Goal: Complete application form

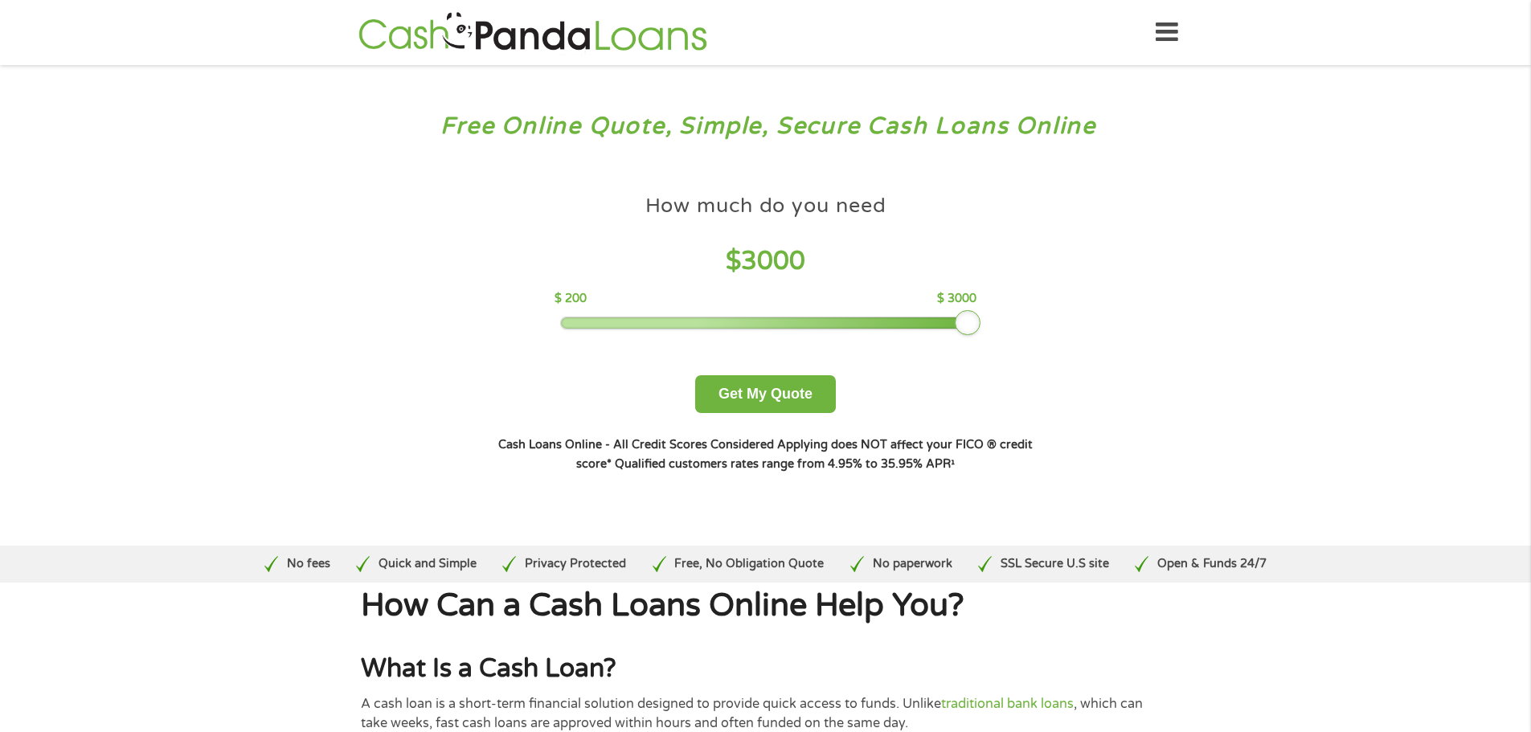
drag, startPoint x: 680, startPoint y: 317, endPoint x: 1183, endPoint y: 334, distance: 503.4
click at [1183, 334] on div "Free Online Quote, Simple, Secure Cash Loans Online How much do you need? $300 …" at bounding box center [765, 305] width 1531 height 481
click at [735, 392] on button "Get My Quote" at bounding box center [765, 394] width 141 height 38
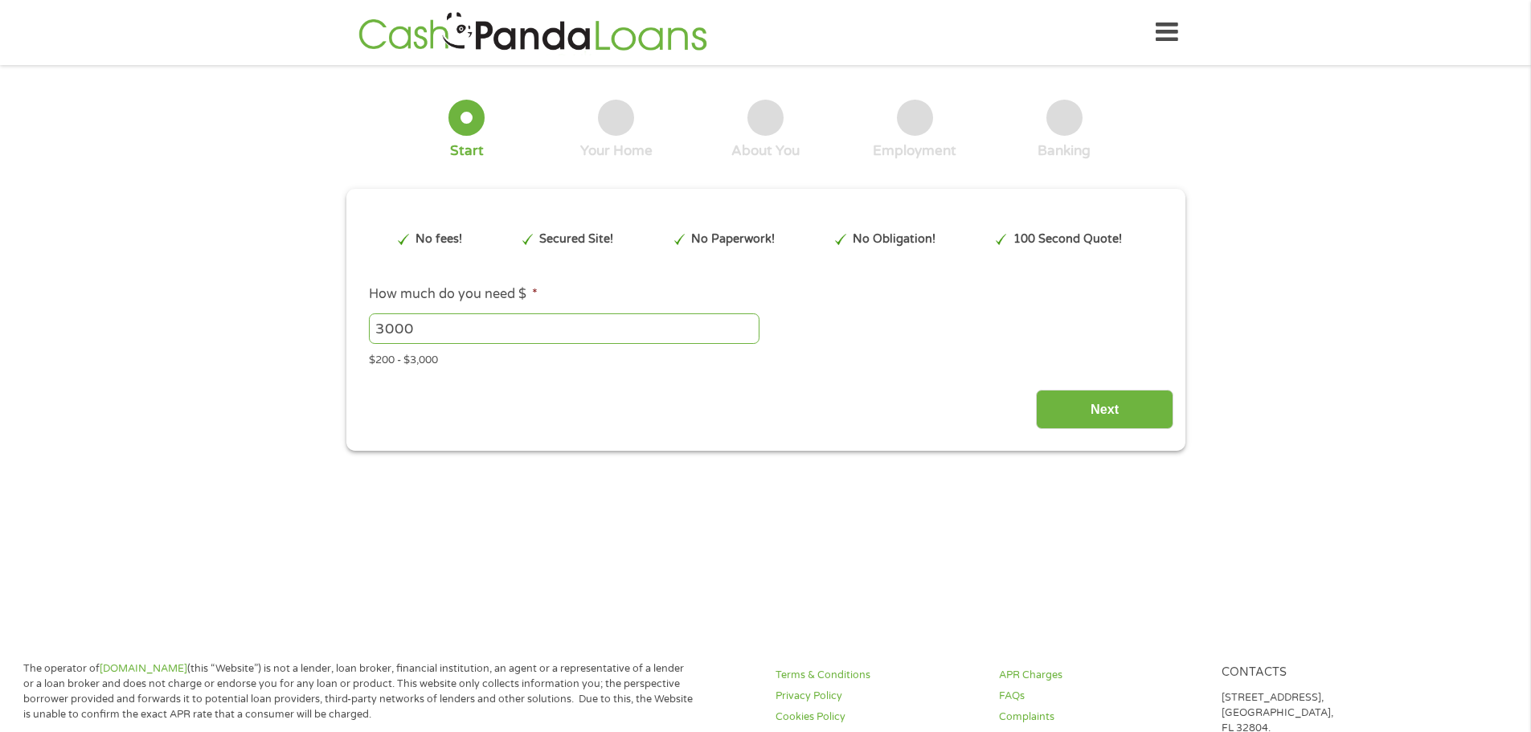
click at [773, 388] on div "Next" at bounding box center [766, 404] width 816 height 51
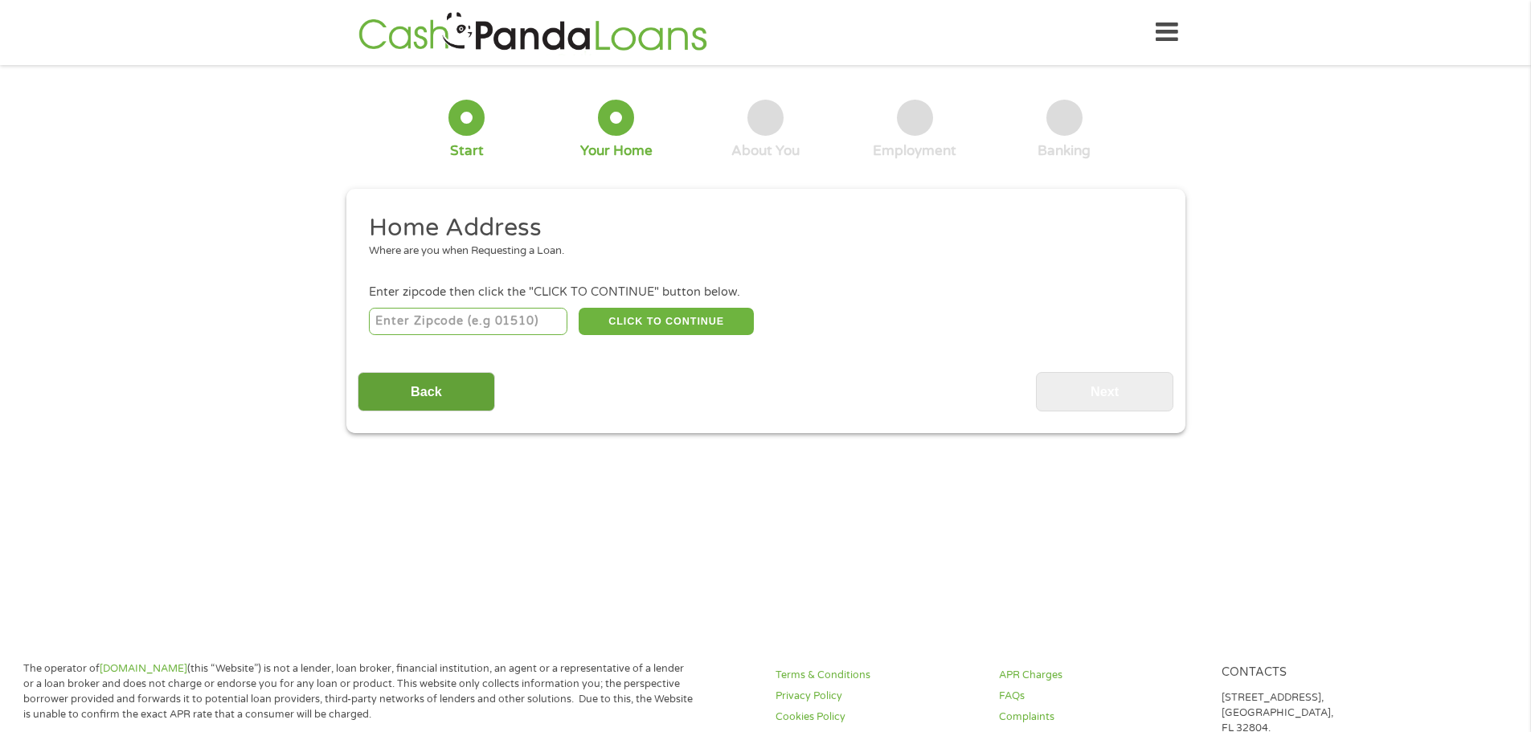
click at [387, 376] on input "Back" at bounding box center [426, 391] width 137 height 39
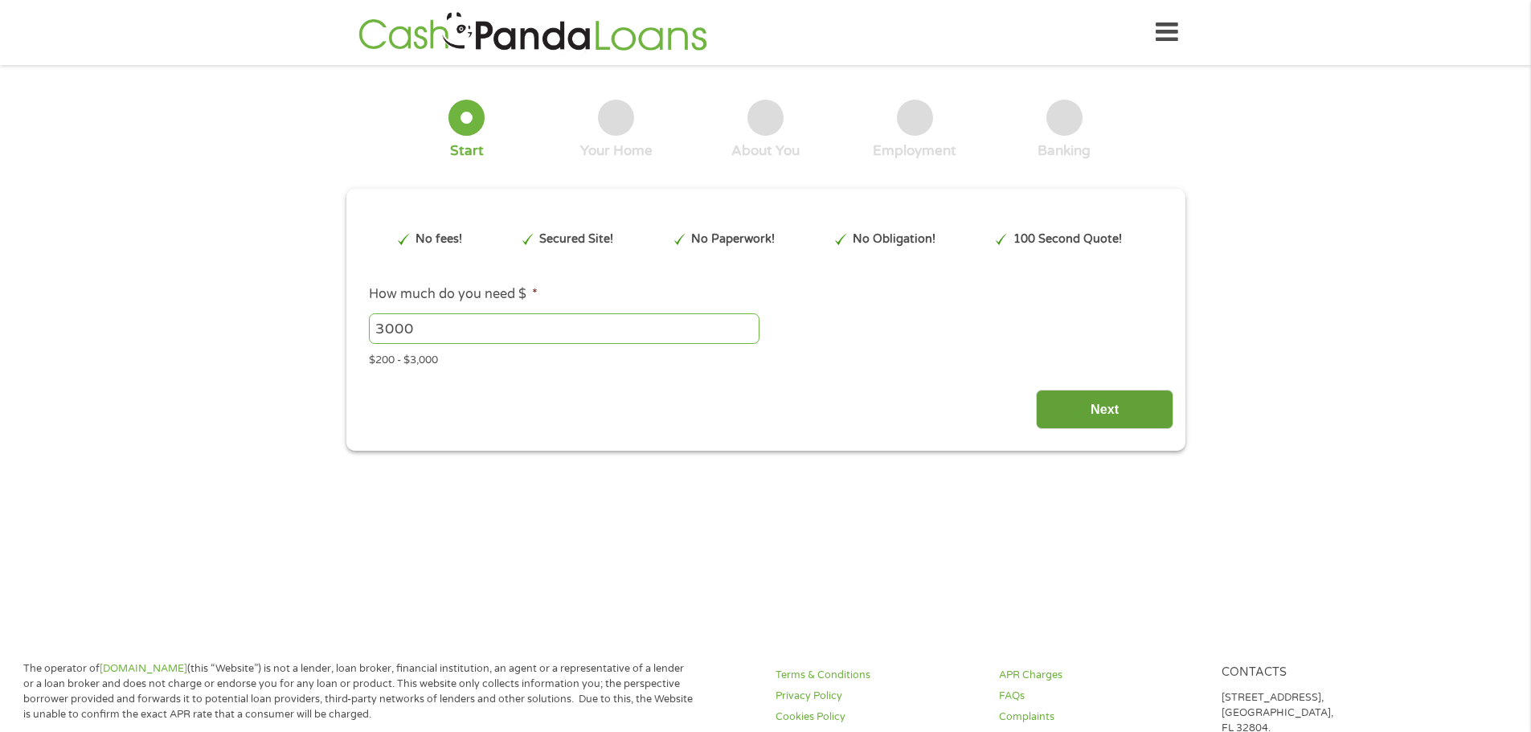
click at [1077, 414] on input "Next" at bounding box center [1104, 409] width 137 height 39
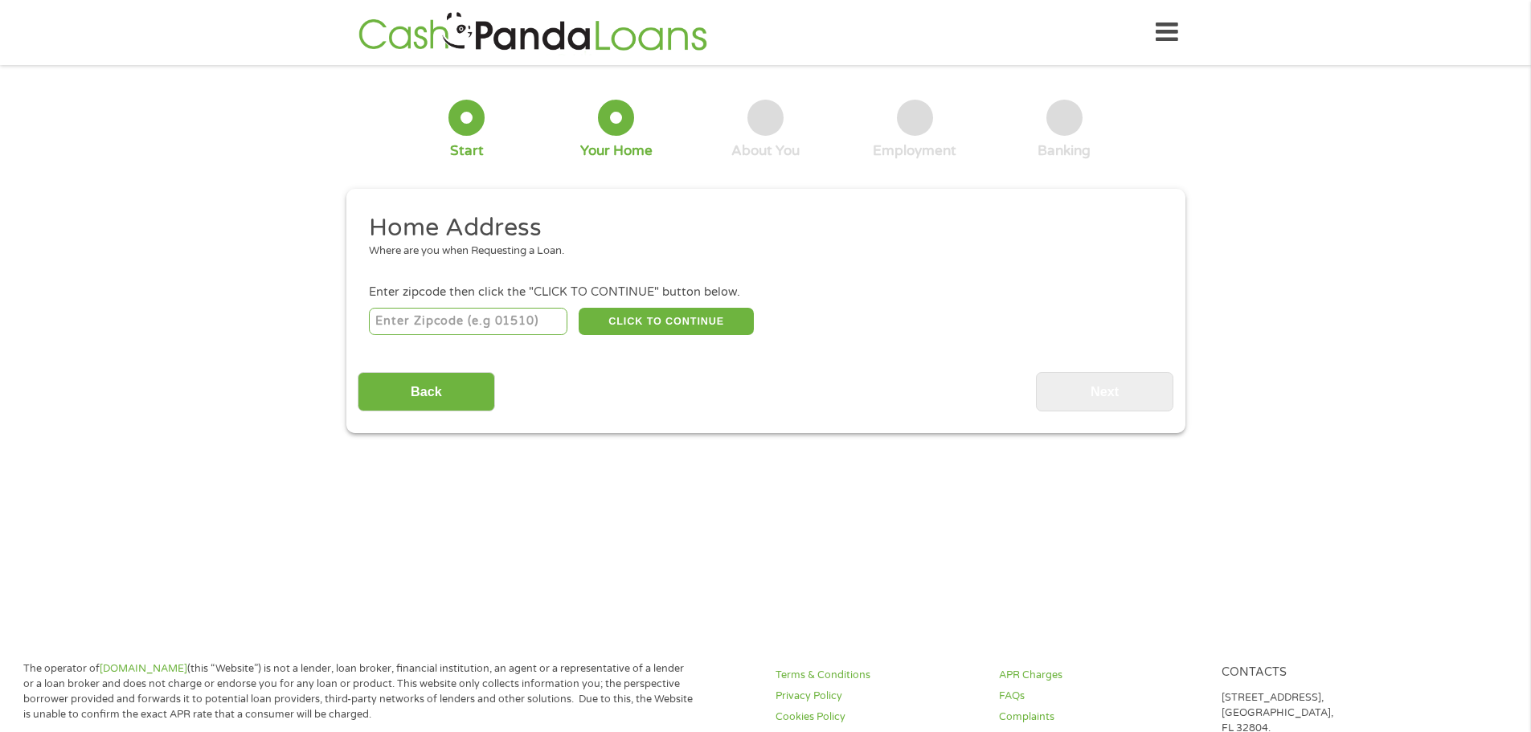
click at [515, 317] on input "number" at bounding box center [468, 321] width 199 height 27
type input "76111"
click at [653, 312] on button "CLICK TO CONTINUE" at bounding box center [666, 321] width 175 height 27
type input "76111"
type input "Fort Worth"
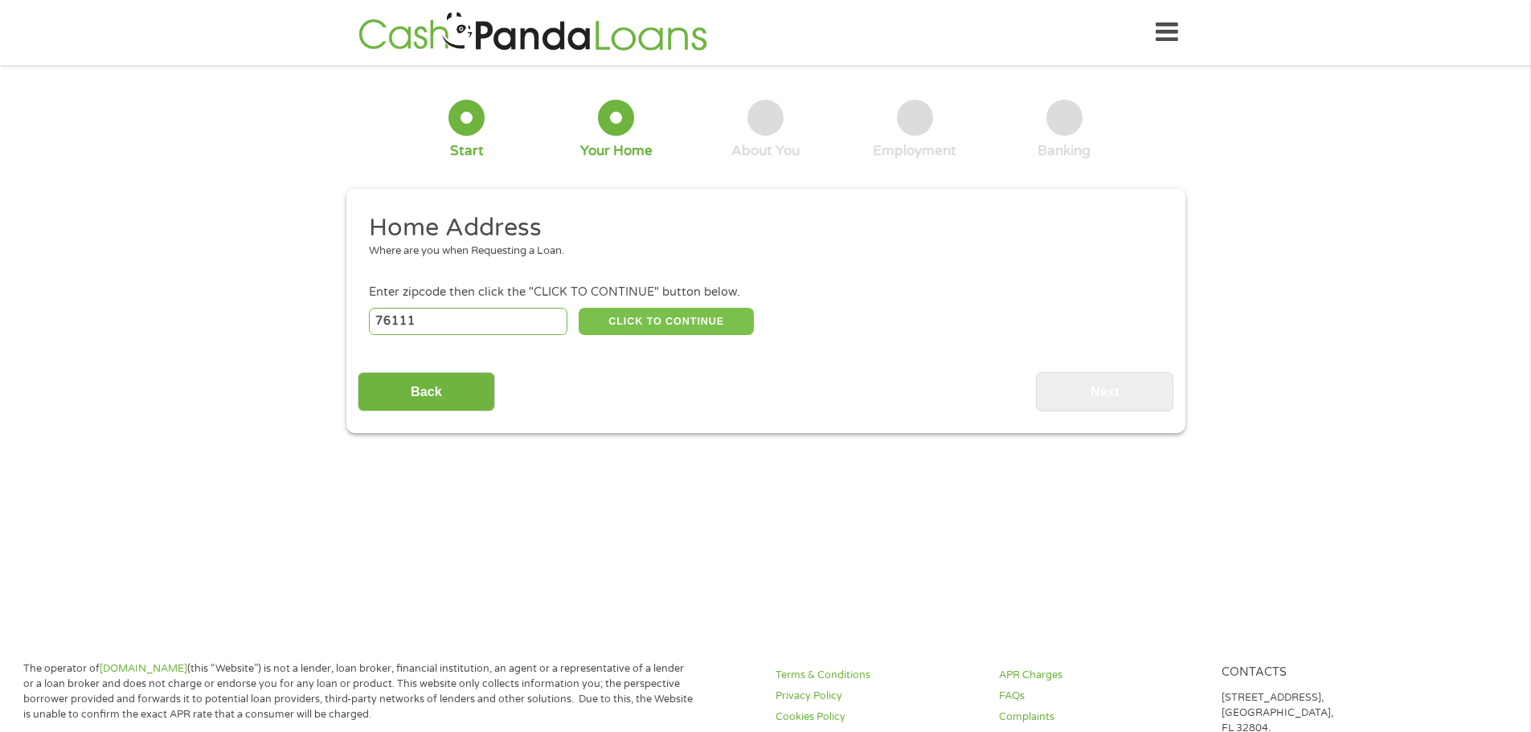
select select "Texas"
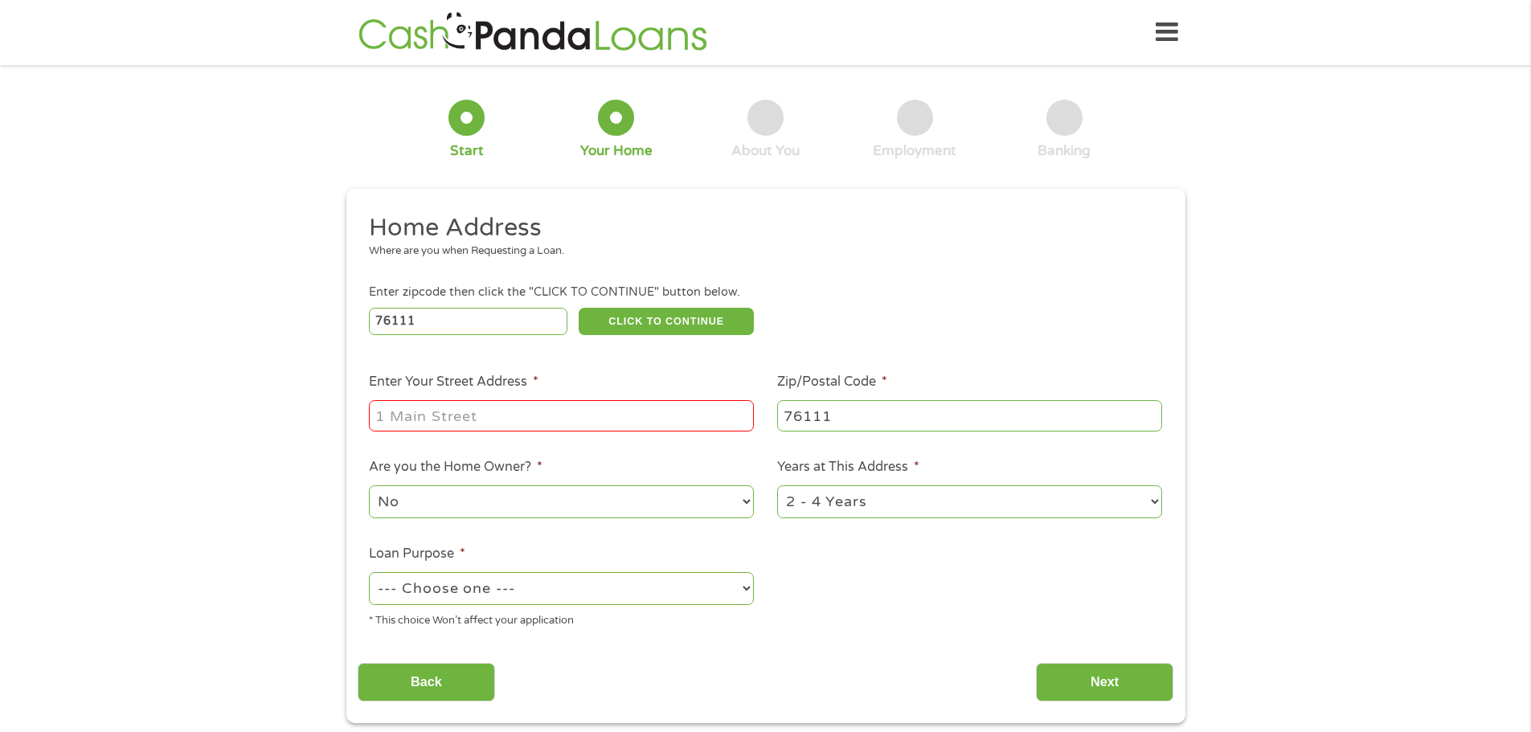
click at [490, 424] on input "Enter Your Street Address *" at bounding box center [561, 415] width 385 height 31
type input "3740 honeysuckle ave"
click at [903, 506] on select "1 Year or less 1 - 2 Years 2 - 4 Years Over 4 Years" at bounding box center [969, 501] width 385 height 33
select select "60months"
click at [777, 485] on select "1 Year or less 1 - 2 Years 2 - 4 Years Over 4 Years" at bounding box center [969, 501] width 385 height 33
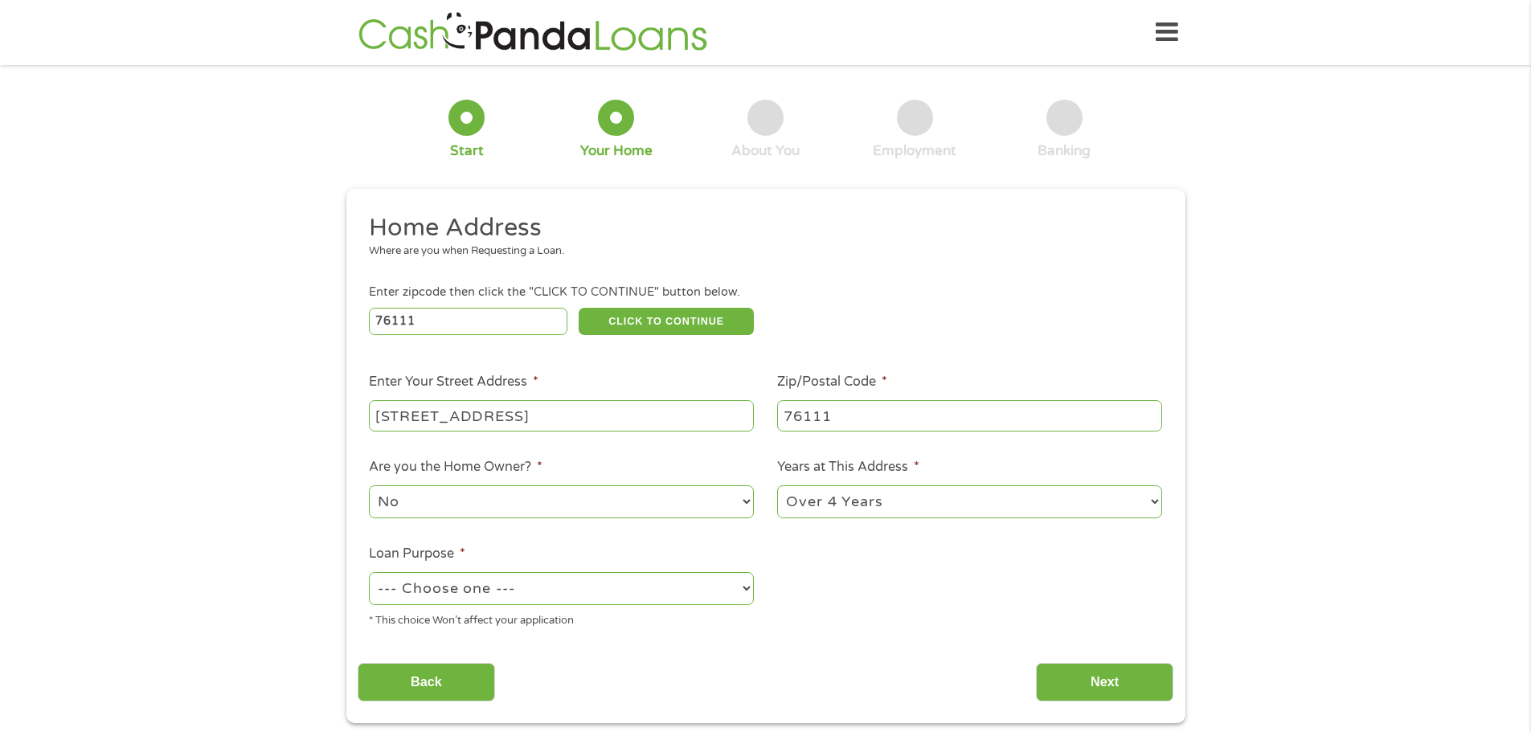
click at [537, 581] on select "--- Choose one --- Pay Bills Debt Consolidation Home Improvement Major Purchase…" at bounding box center [561, 588] width 385 height 33
select select "paybills"
click at [369, 572] on select "--- Choose one --- Pay Bills Debt Consolidation Home Improvement Major Purchase…" at bounding box center [561, 588] width 385 height 33
click at [1107, 675] on input "Next" at bounding box center [1104, 682] width 137 height 39
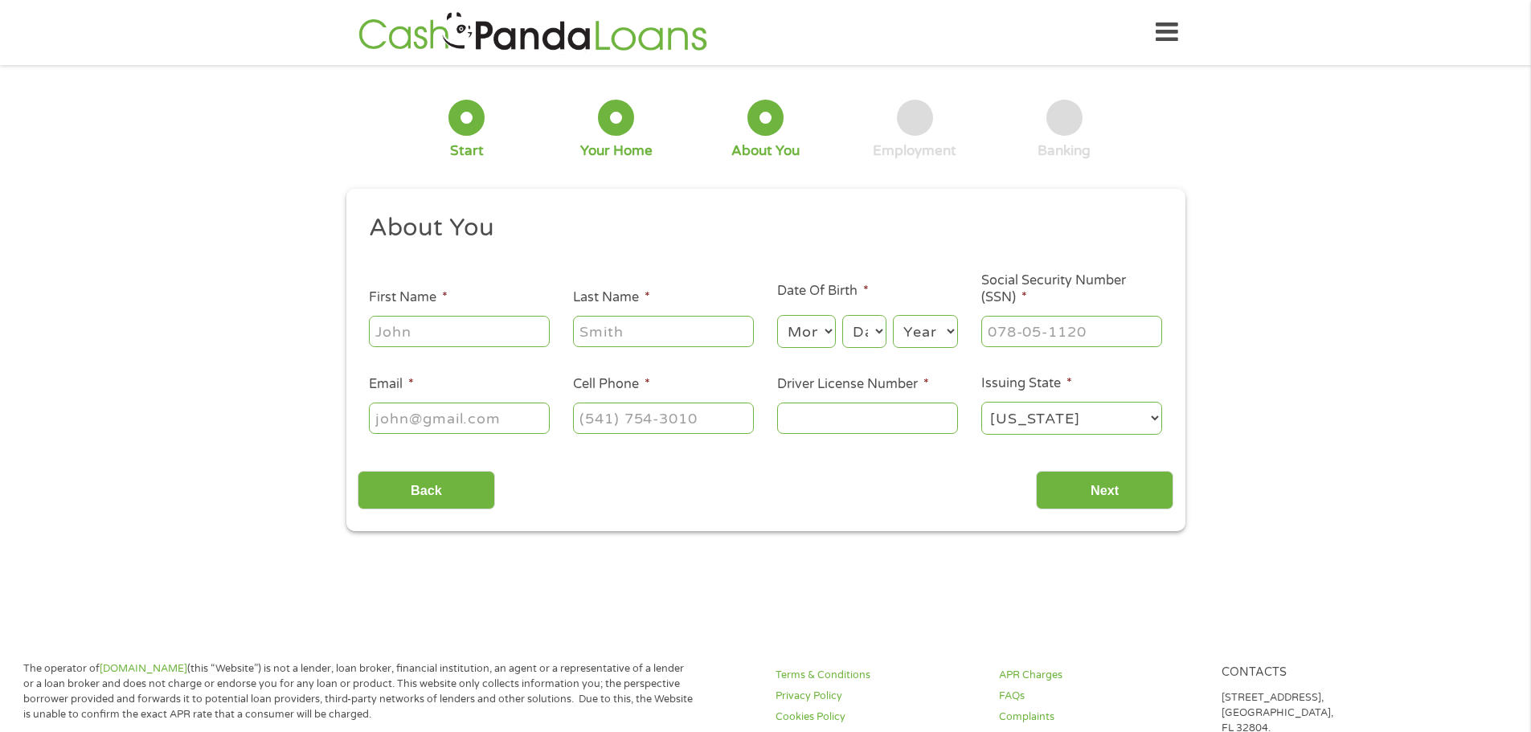
click at [469, 334] on input "First Name *" at bounding box center [459, 331] width 181 height 31
type input "u"
type input "Hugo"
type input "martinez"
click at [803, 334] on select "Month 1 2 3 4 5 6 7 8 9 10 11 12" at bounding box center [806, 331] width 59 height 33
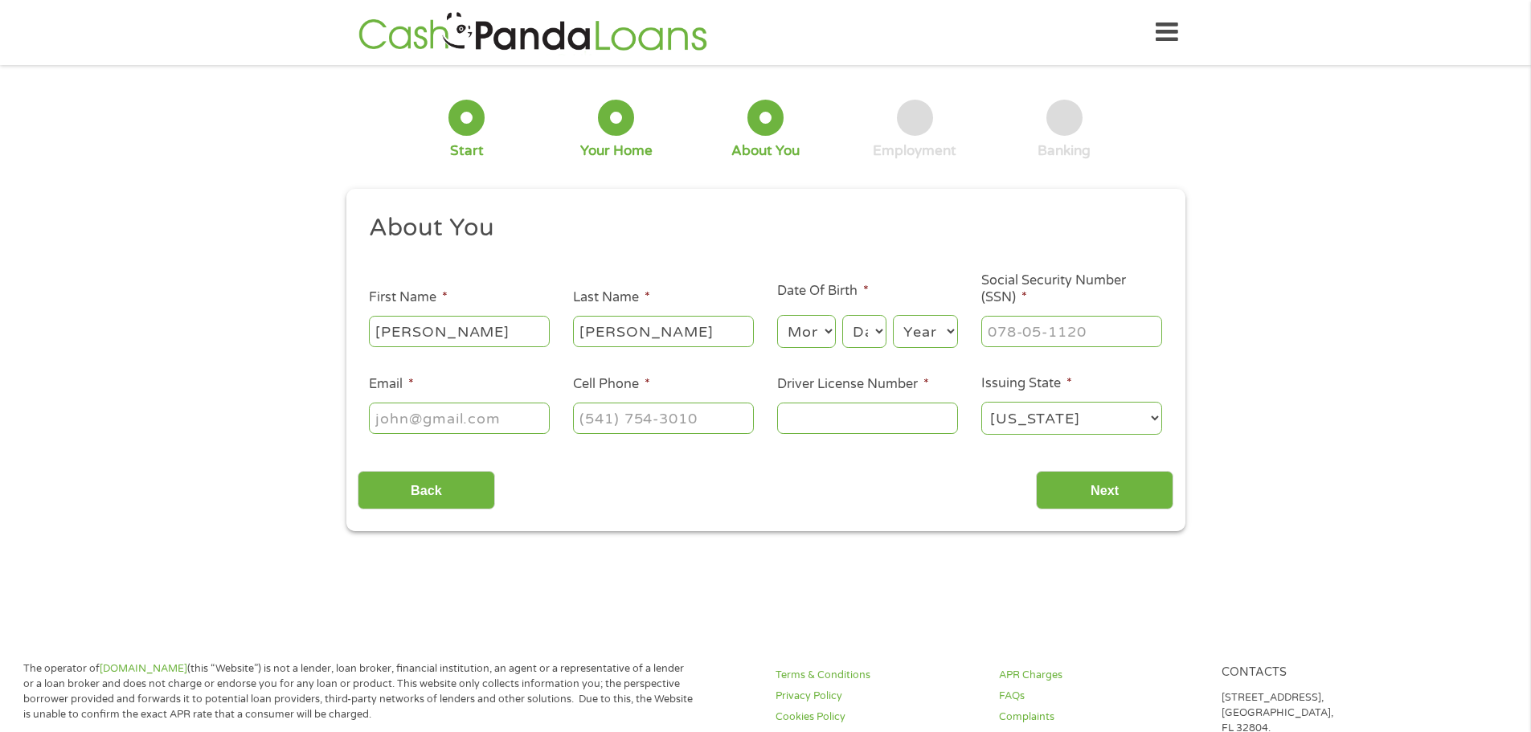
select select "8"
click at [777, 315] on select "Month 1 2 3 4 5 6 7 8 9 10 11 12" at bounding box center [806, 331] width 59 height 33
click at [873, 346] on select "Day 1 2 3 4 5 6 7 8 9 10 11 12 13 14 15 16 17 18 19 20 21 22 23 24 25 26 27 28 …" at bounding box center [863, 331] width 43 height 33
select select "27"
click at [842, 315] on select "Day 1 2 3 4 5 6 7 8 9 10 11 12 13 14 15 16 17 18 19 20 21 22 23 24 25 26 27 28 …" at bounding box center [863, 331] width 43 height 33
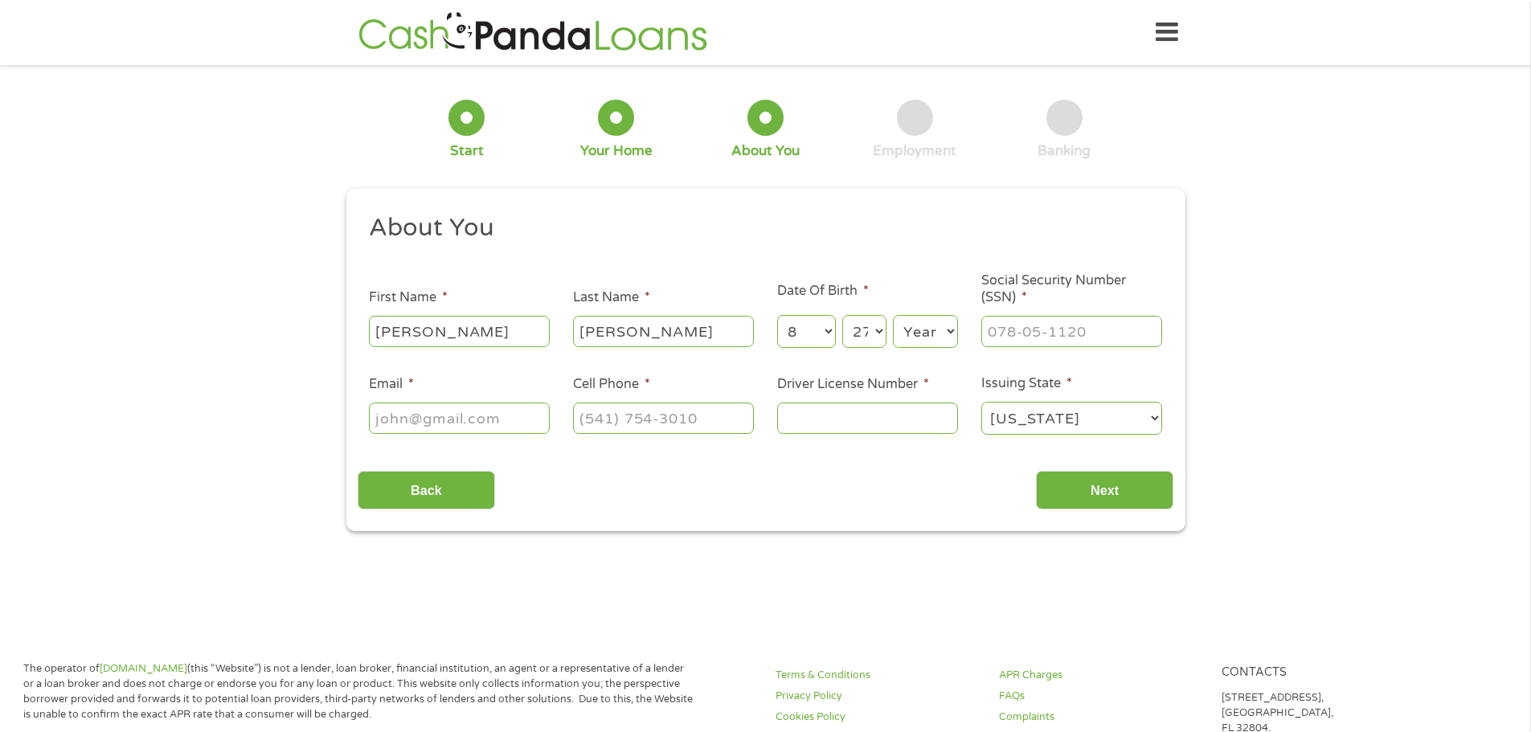
click at [923, 333] on select "Year 2007 2006 2005 2004 2003 2002 2001 2000 1999 1998 1997 1996 1995 1994 1993…" at bounding box center [925, 331] width 65 height 33
select select "1982"
click at [893, 315] on select "Year 2007 2006 2005 2004 2003 2002 2001 2000 1999 1998 1997 1996 1995 1994 1993…" at bounding box center [925, 331] width 65 height 33
click at [1104, 335] on input "___-__-____" at bounding box center [1071, 331] width 181 height 31
type input "643-62-438_"
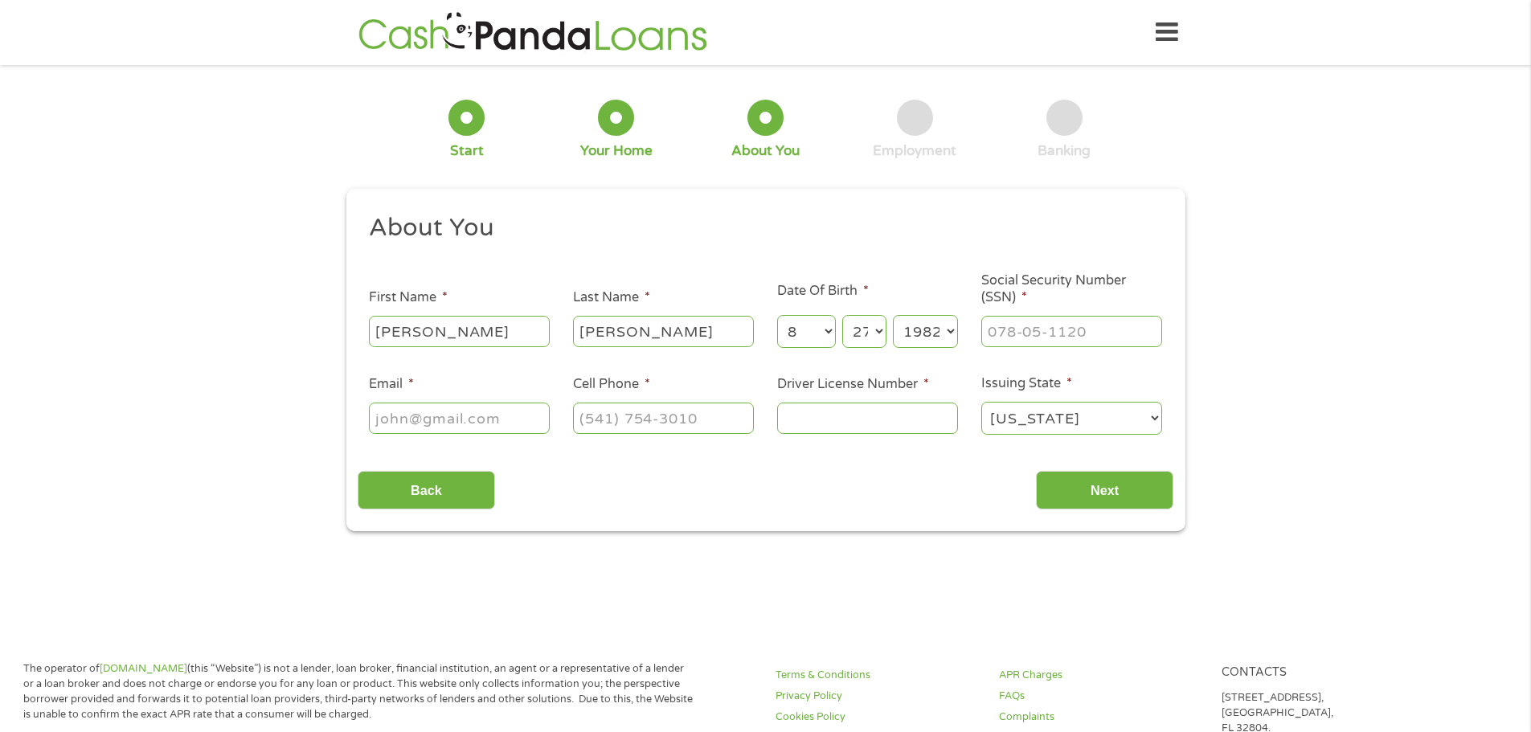
click at [454, 419] on input "Email *" at bounding box center [459, 418] width 181 height 31
type input "martinezh9438@yahoo.com"
click at [616, 432] on input "(___) ___-____" at bounding box center [663, 418] width 181 height 31
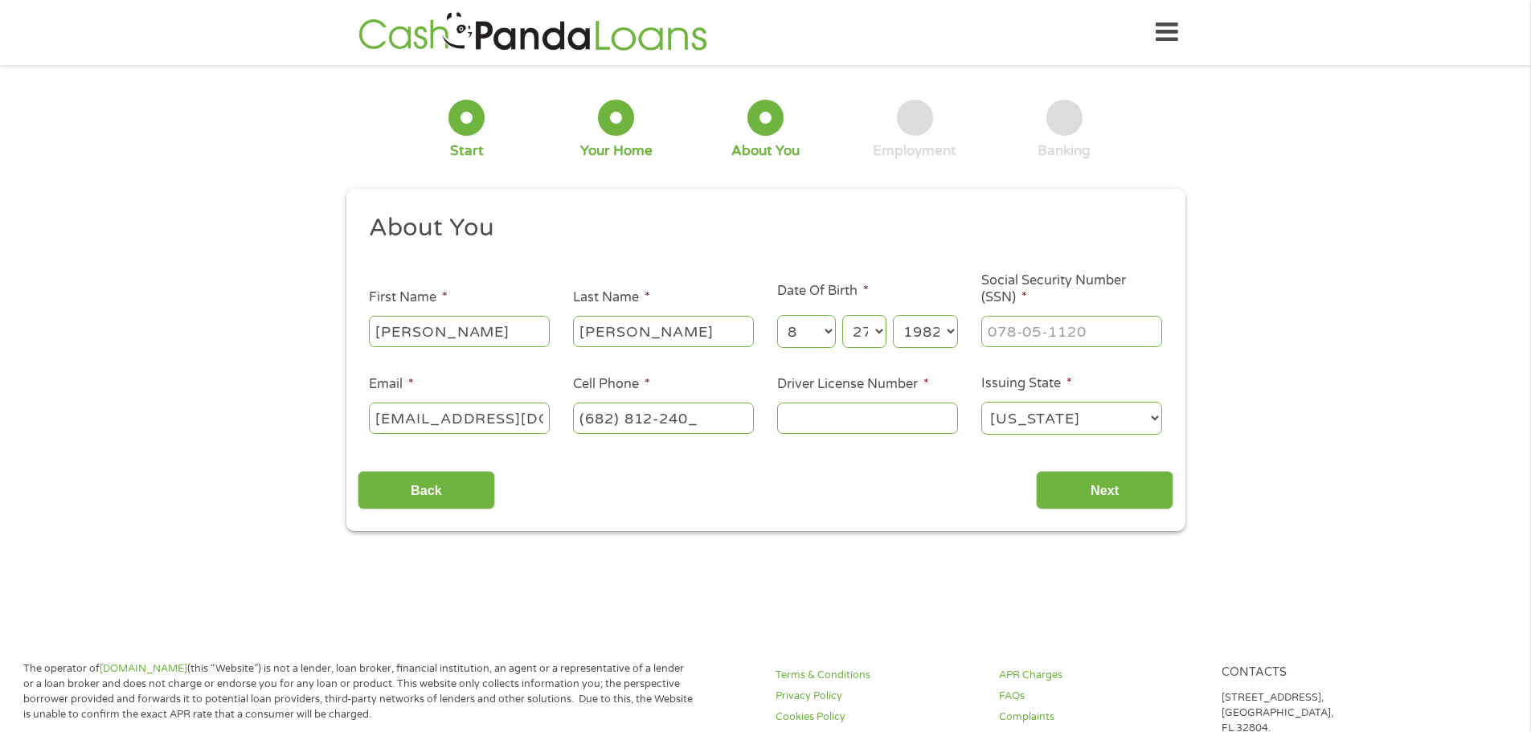
type input "(682) 812-2409"
